Goal: Task Accomplishment & Management: Use online tool/utility

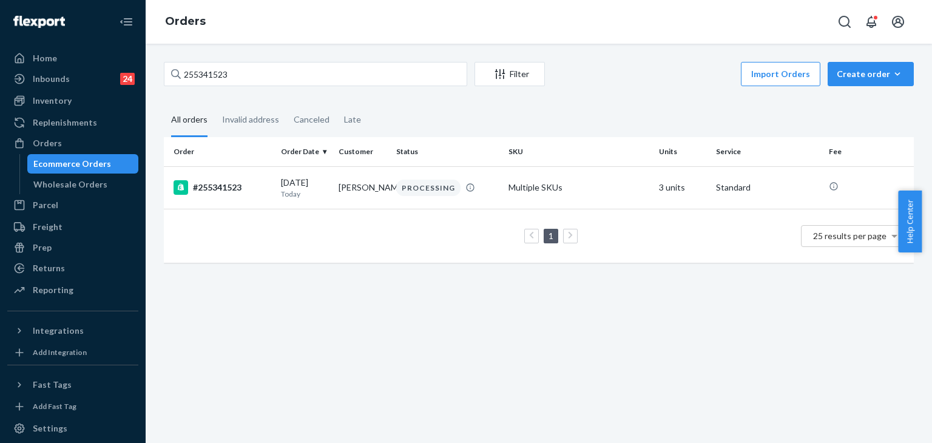
drag, startPoint x: 228, startPoint y: 69, endPoint x: 137, endPoint y: 32, distance: 98.0
click at [127, 36] on div "Home Inbounds 24 Shipping Plans Problems 24 Inventory Products Replenishments O…" at bounding box center [466, 221] width 932 height 443
type input "255287775"
click at [228, 185] on div "#255287775" at bounding box center [223, 187] width 98 height 15
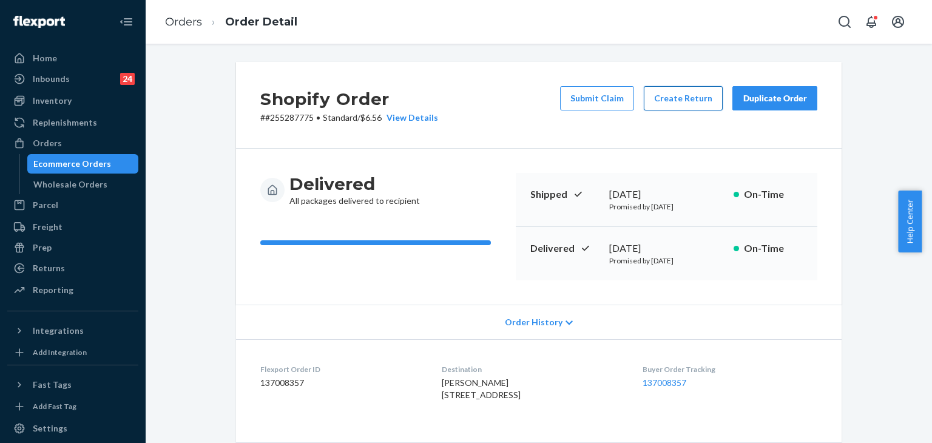
click at [691, 99] on button "Create Return" at bounding box center [683, 98] width 79 height 24
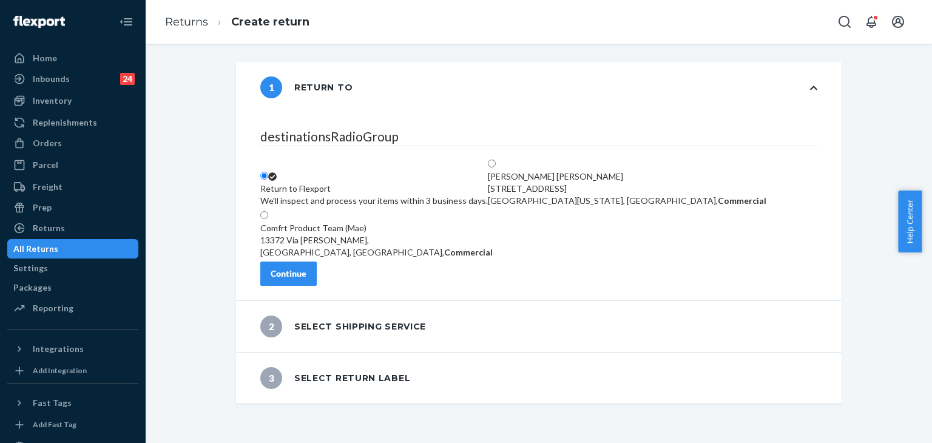
click at [306, 280] on div "Continue" at bounding box center [289, 274] width 36 height 12
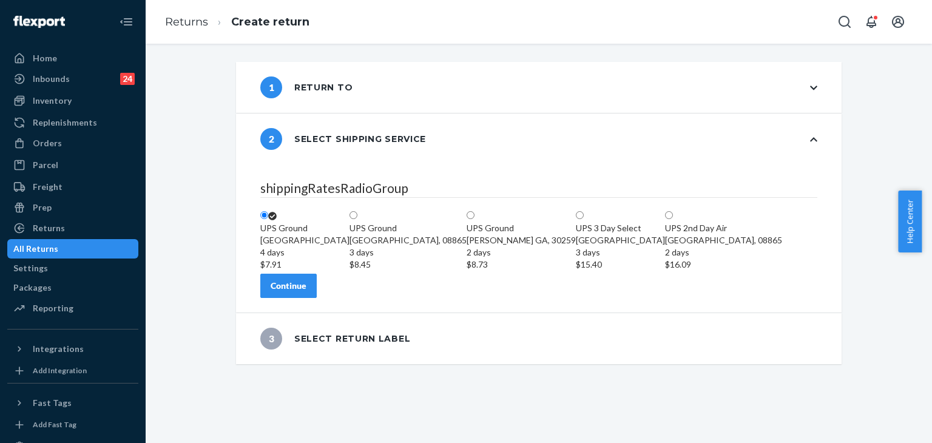
click at [317, 298] on button "Continue" at bounding box center [288, 286] width 56 height 24
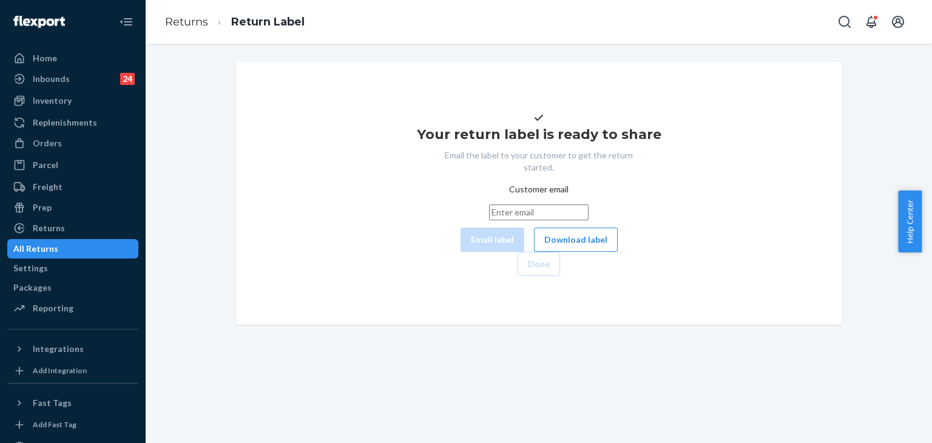
click at [552, 220] on input "Customer email" at bounding box center [539, 212] width 100 height 16
paste input "[EMAIL_ADDRESS][DOMAIN_NAME]"
type input "[EMAIL_ADDRESS][DOMAIN_NAME]"
click at [461, 252] on button "Email label" at bounding box center [493, 240] width 64 height 24
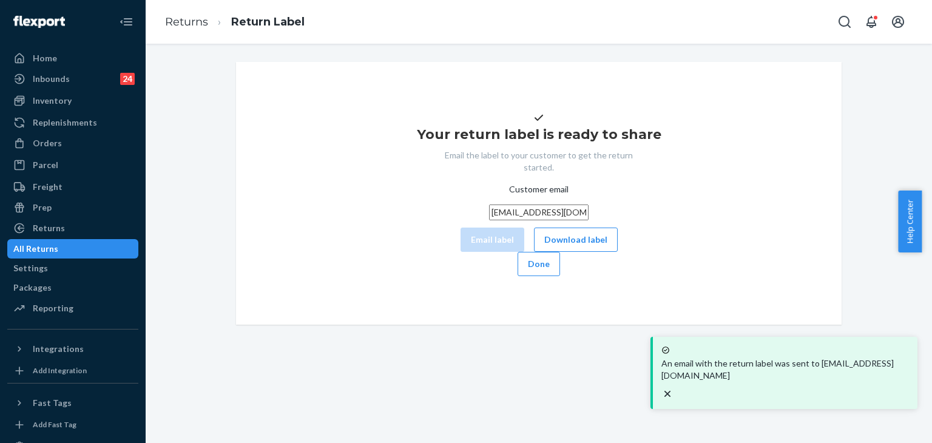
drag, startPoint x: 797, startPoint y: 117, endPoint x: 660, endPoint y: 35, distance: 158.9
click at [797, 117] on div "Your return label is ready to share Email the label to your customer to get the…" at bounding box center [539, 193] width 586 height 166
